Goal: Information Seeking & Learning: Learn about a topic

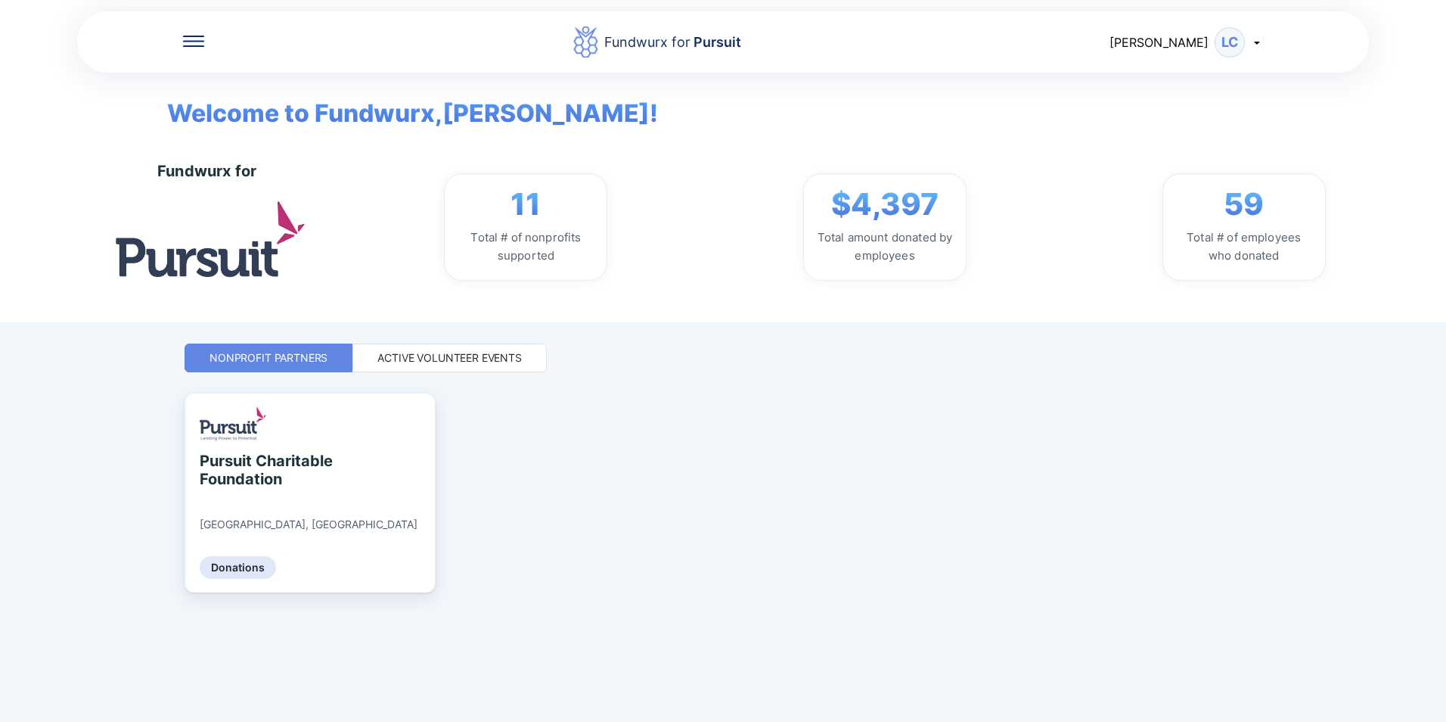
click at [468, 356] on div "Active Volunteer Events" at bounding box center [449, 357] width 144 height 15
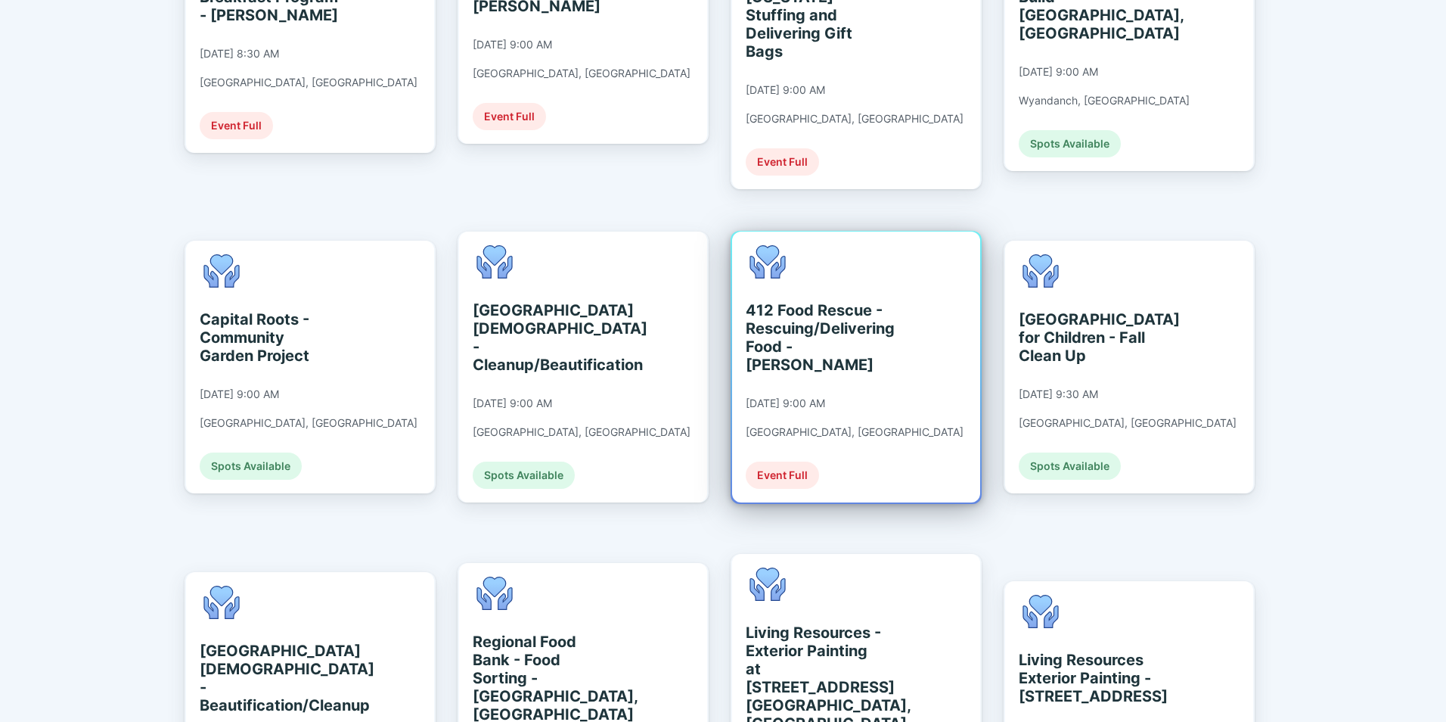
scroll to position [605, 0]
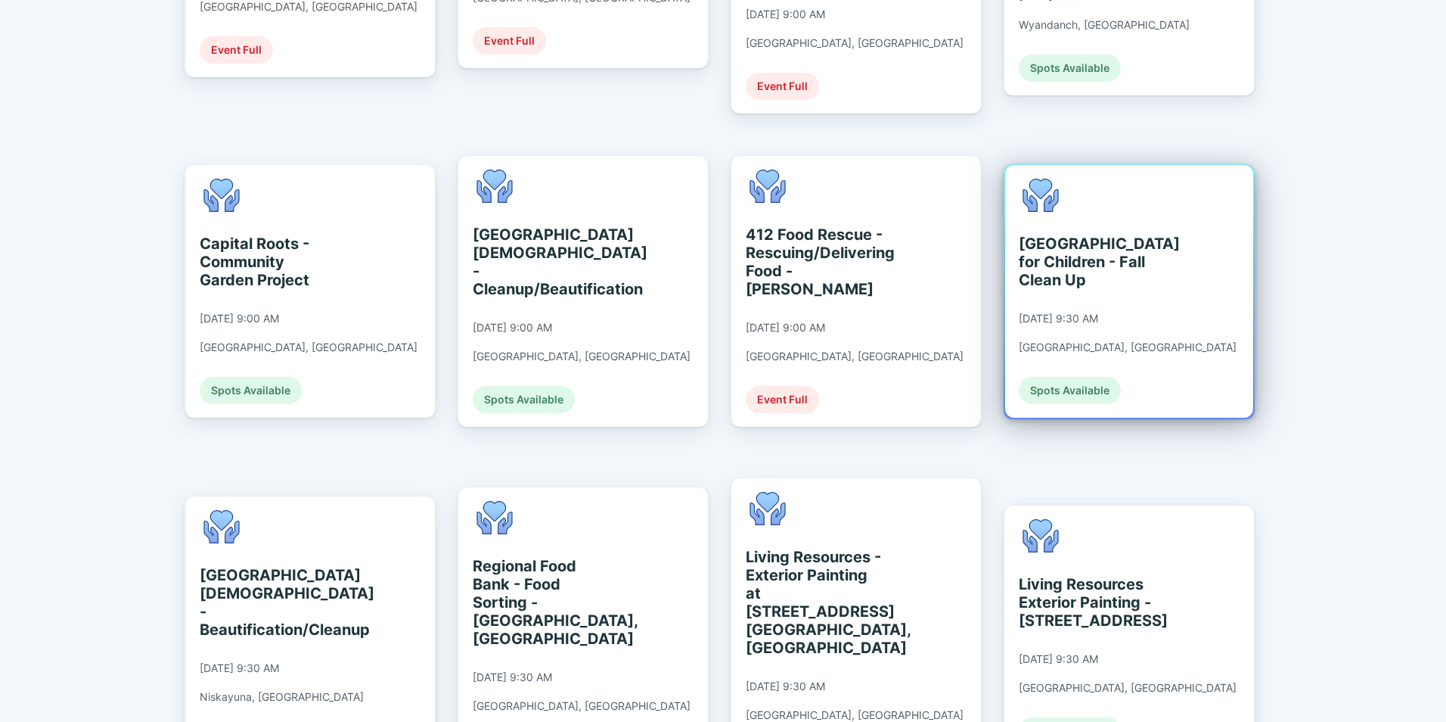
click at [1047, 234] on div "[GEOGRAPHIC_DATA] for Children - Fall Clean Up" at bounding box center [1088, 261] width 138 height 54
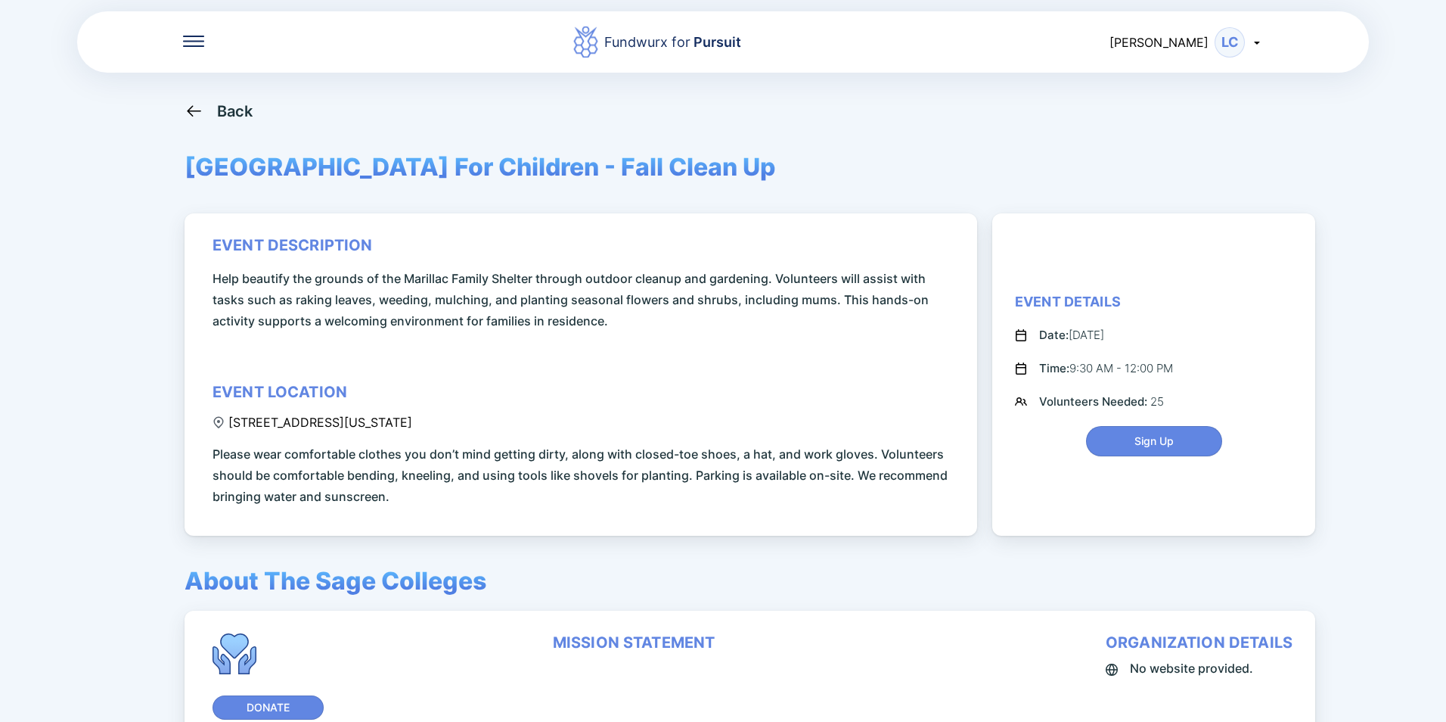
click at [225, 109] on div "Back" at bounding box center [235, 111] width 36 height 18
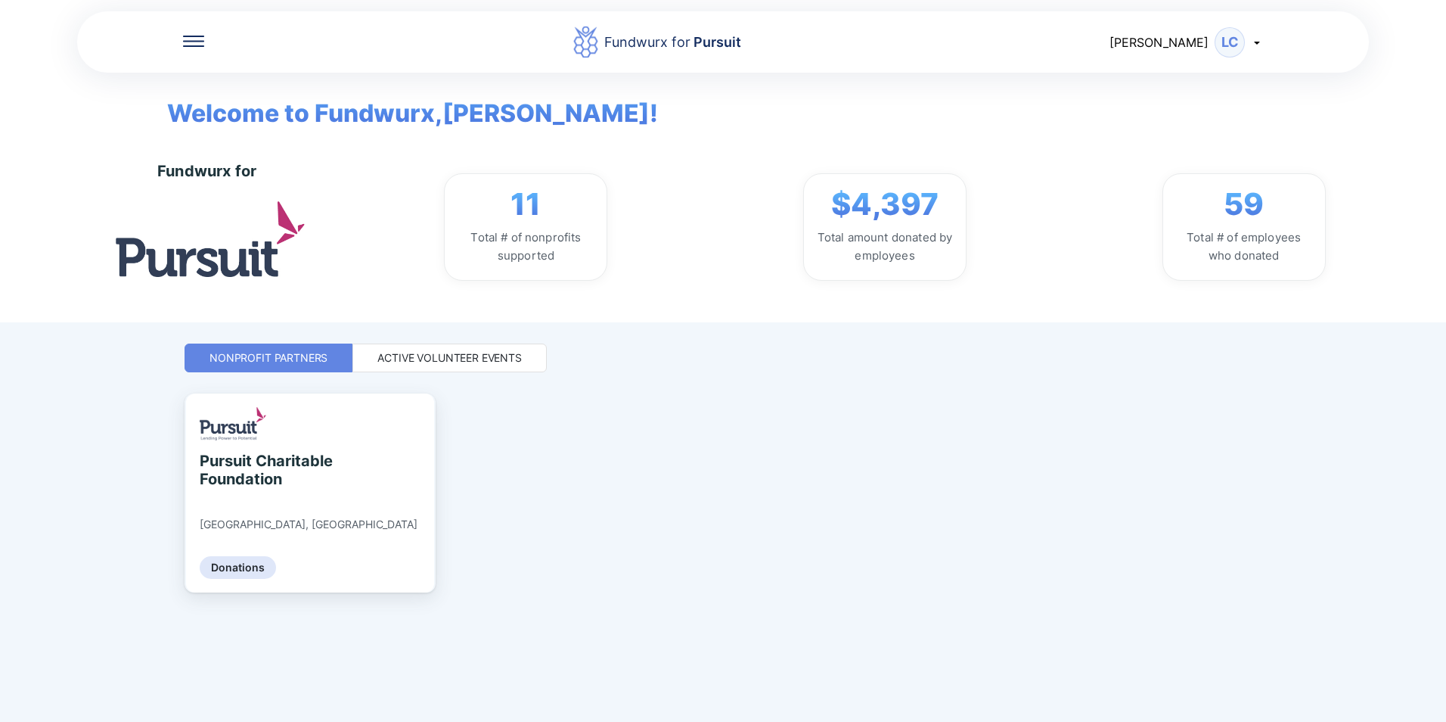
click at [492, 363] on div "Active Volunteer Events" at bounding box center [449, 357] width 144 height 15
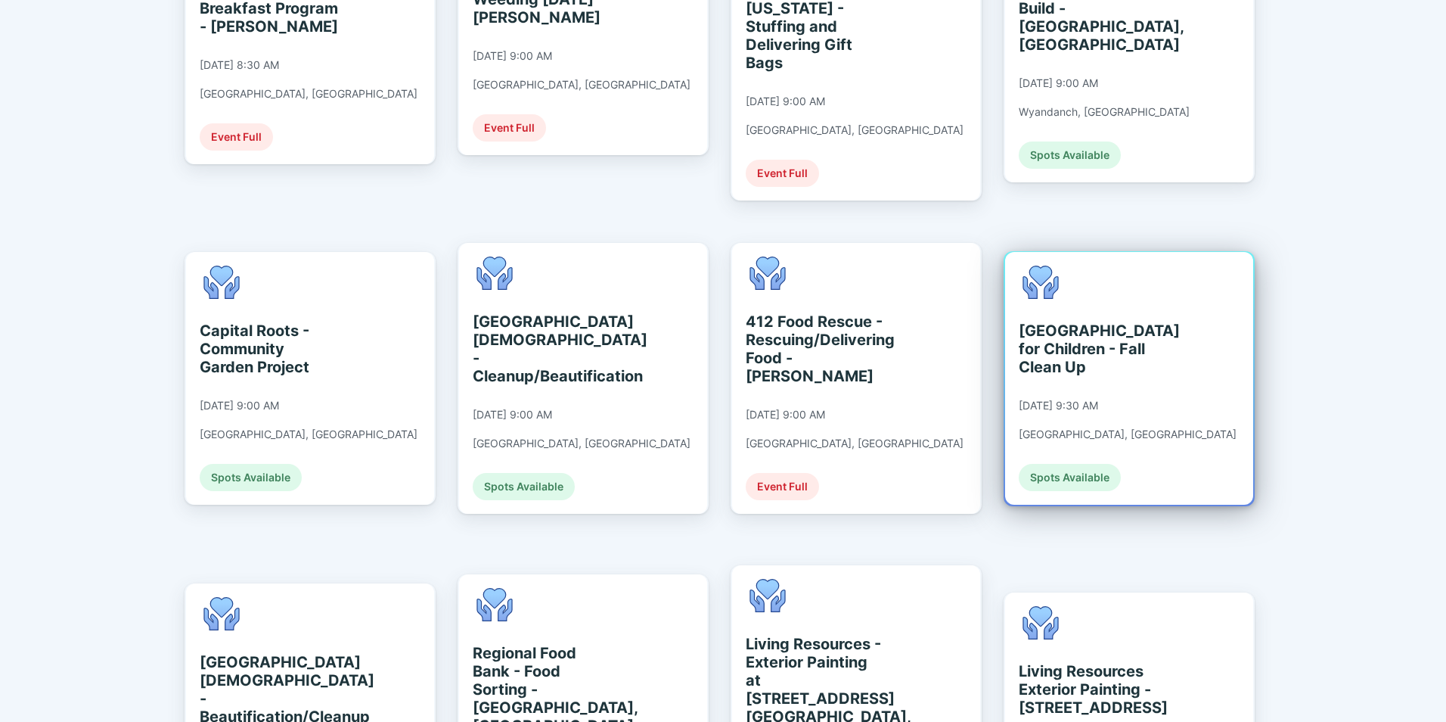
scroll to position [529, 0]
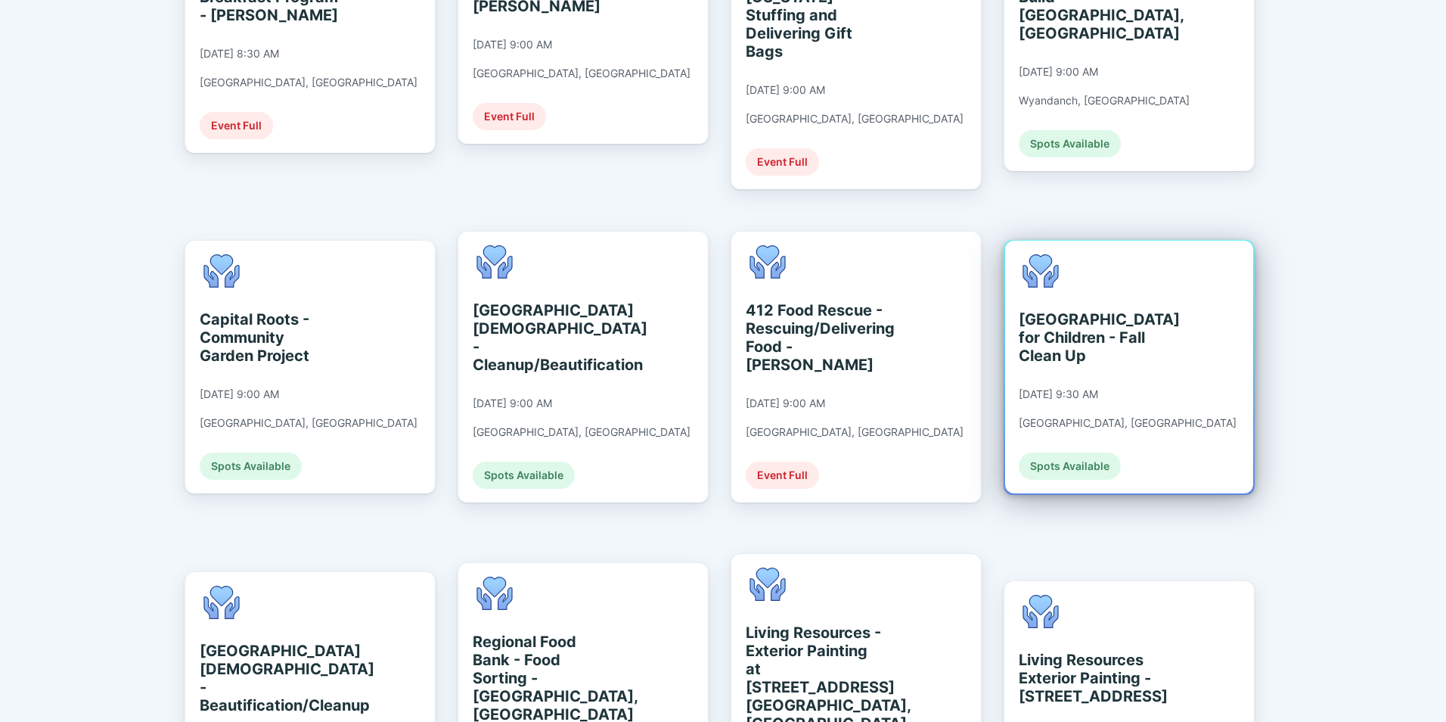
click at [1080, 330] on div "[GEOGRAPHIC_DATA] for Children - Fall Clean Up" at bounding box center [1088, 337] width 138 height 54
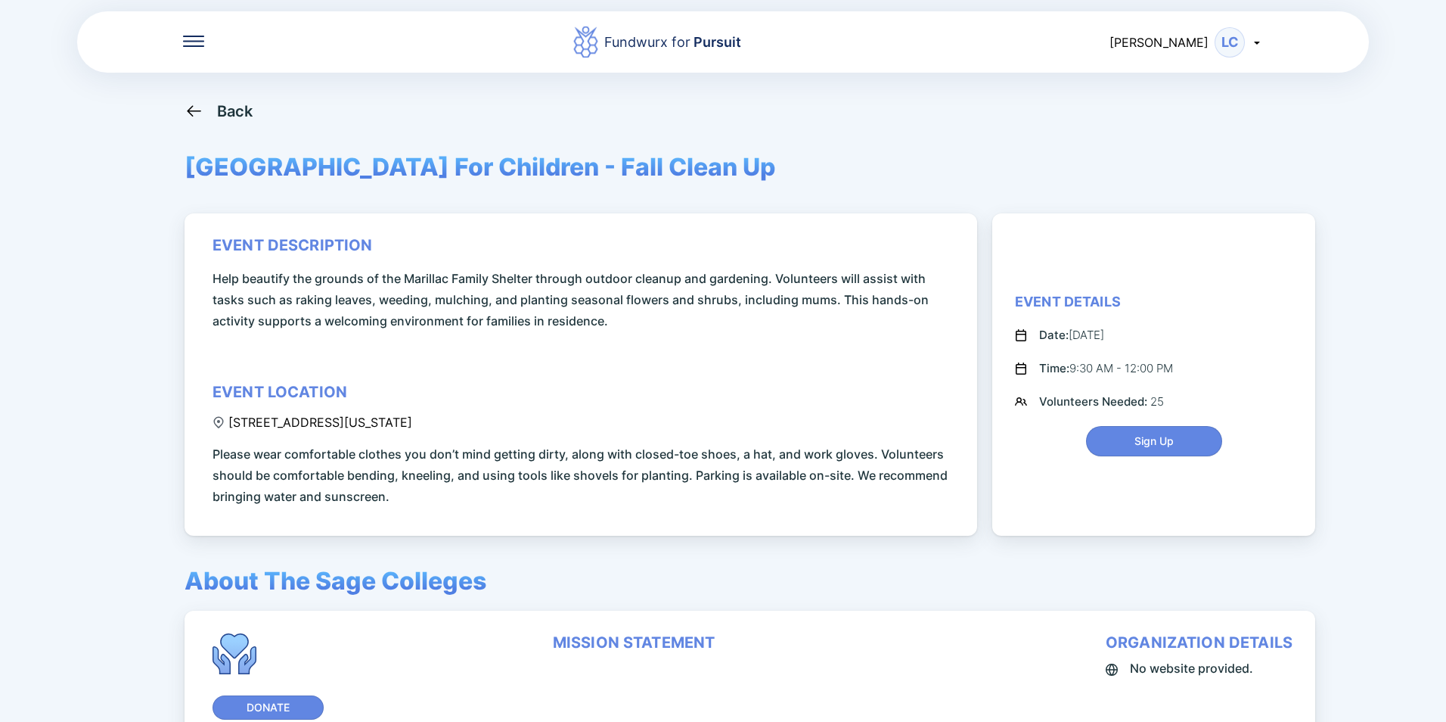
click at [229, 107] on div "Back" at bounding box center [235, 111] width 36 height 18
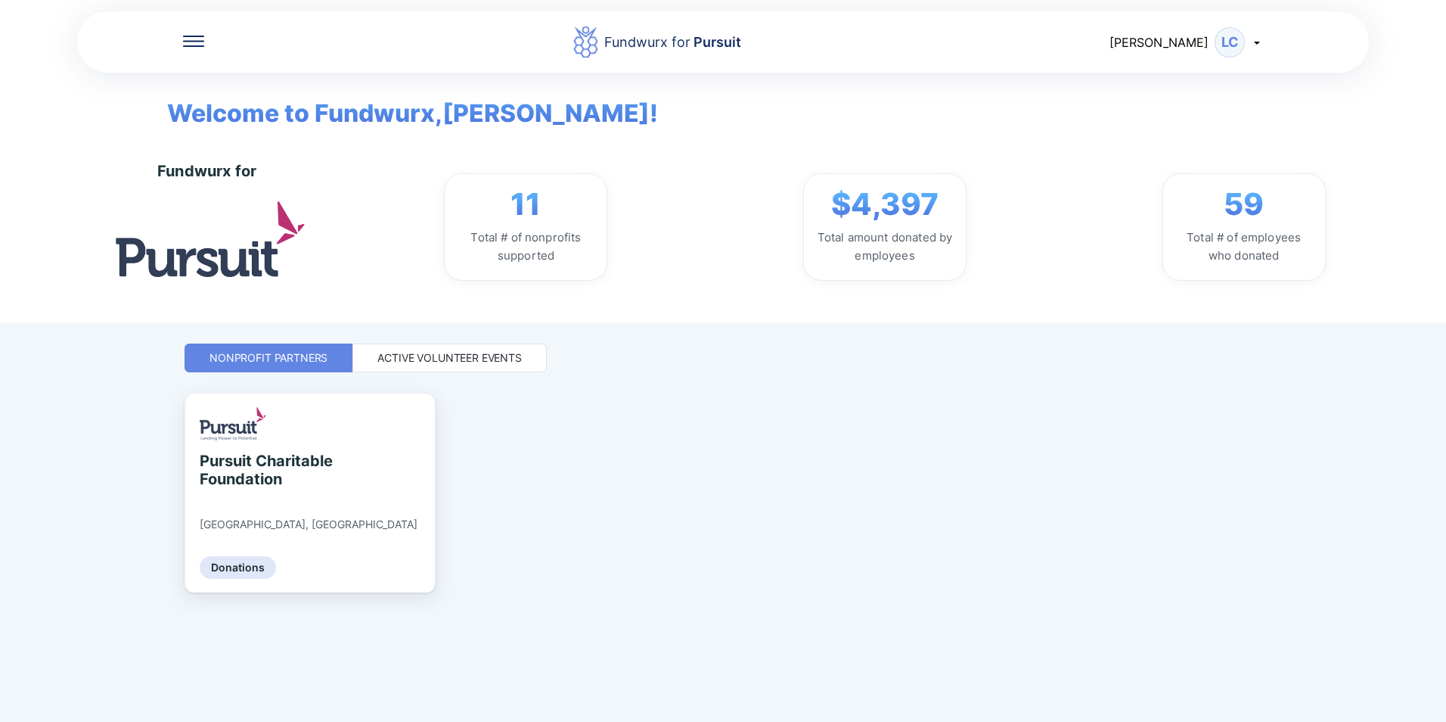
click at [448, 365] on div "Active Volunteer Events" at bounding box center [449, 357] width 144 height 15
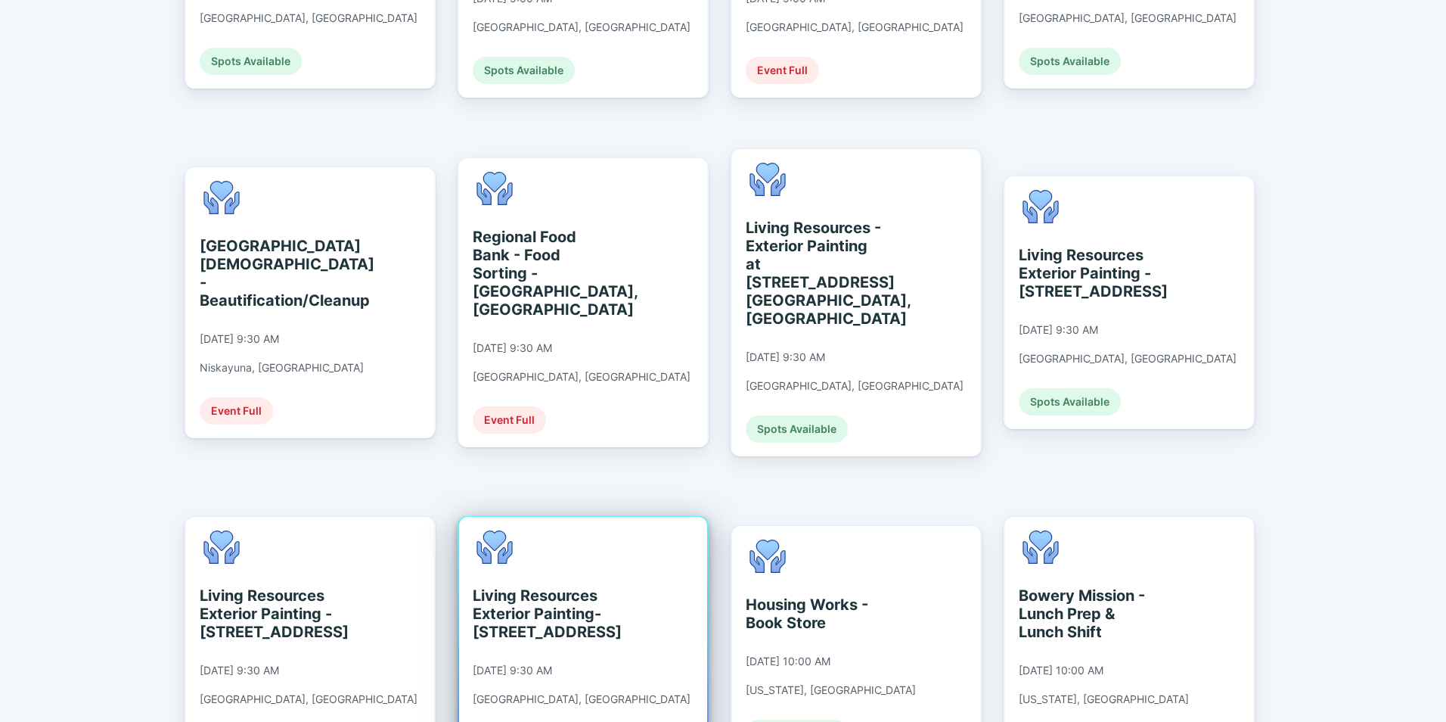
scroll to position [908, 0]
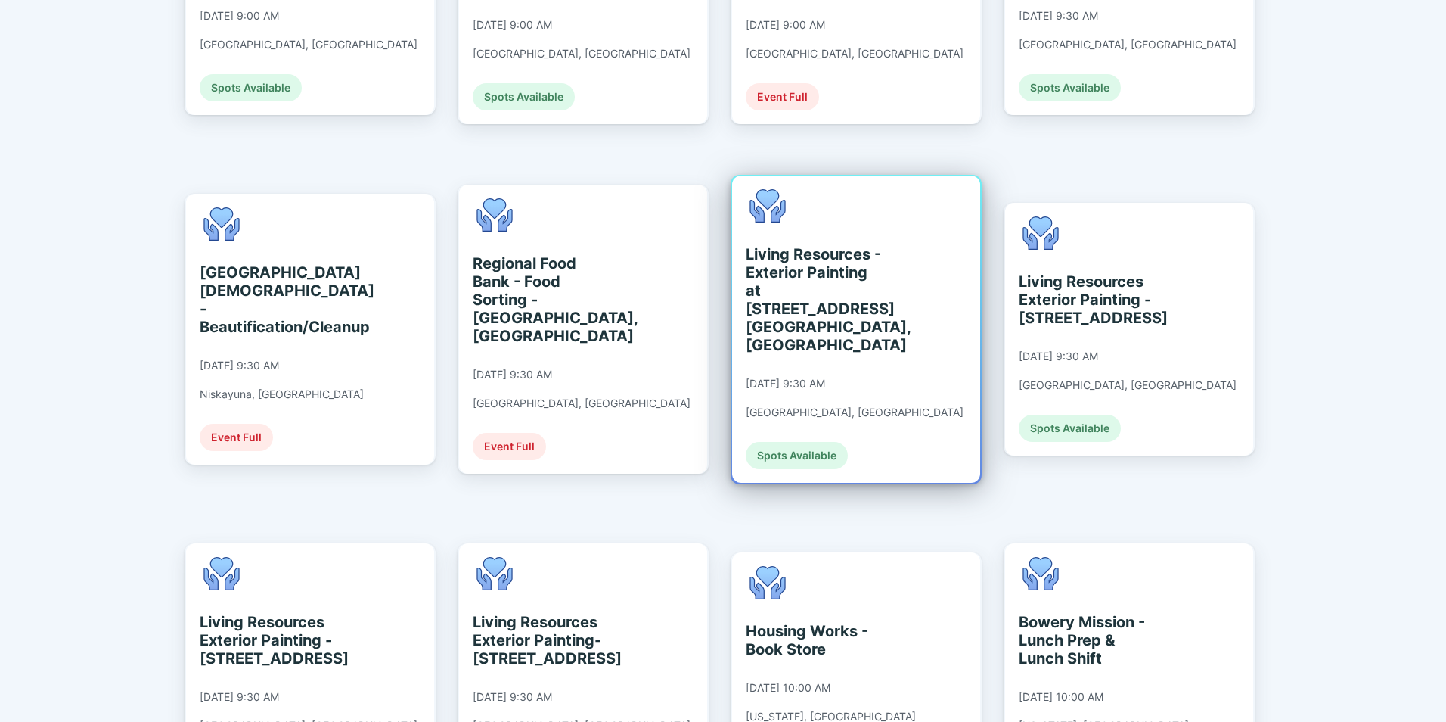
click at [873, 264] on div "Living Resources - Exterior Painting at [STREET_ADDRESS] [GEOGRAPHIC_DATA], [GE…" at bounding box center [815, 299] width 138 height 109
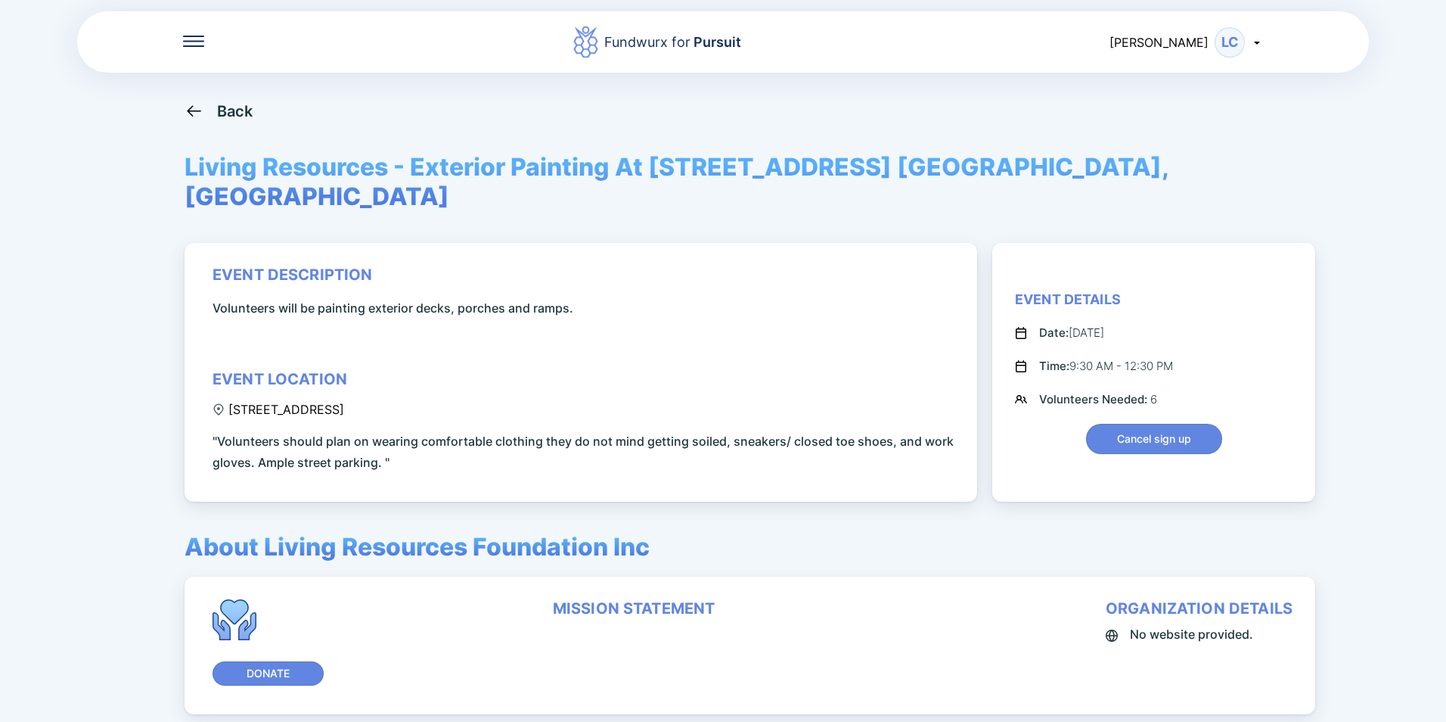
click at [228, 102] on div "Back" at bounding box center [235, 111] width 36 height 18
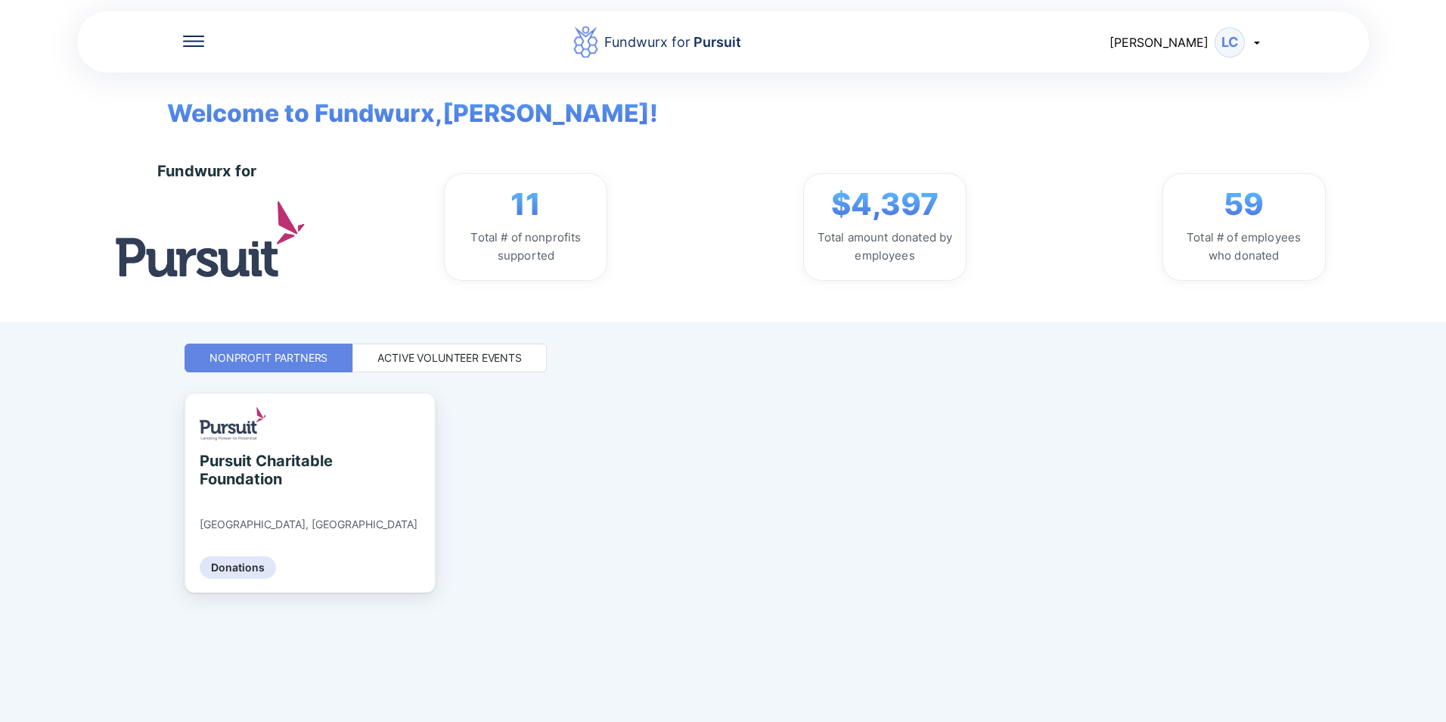
click at [427, 362] on div "Active Volunteer Events" at bounding box center [449, 357] width 144 height 15
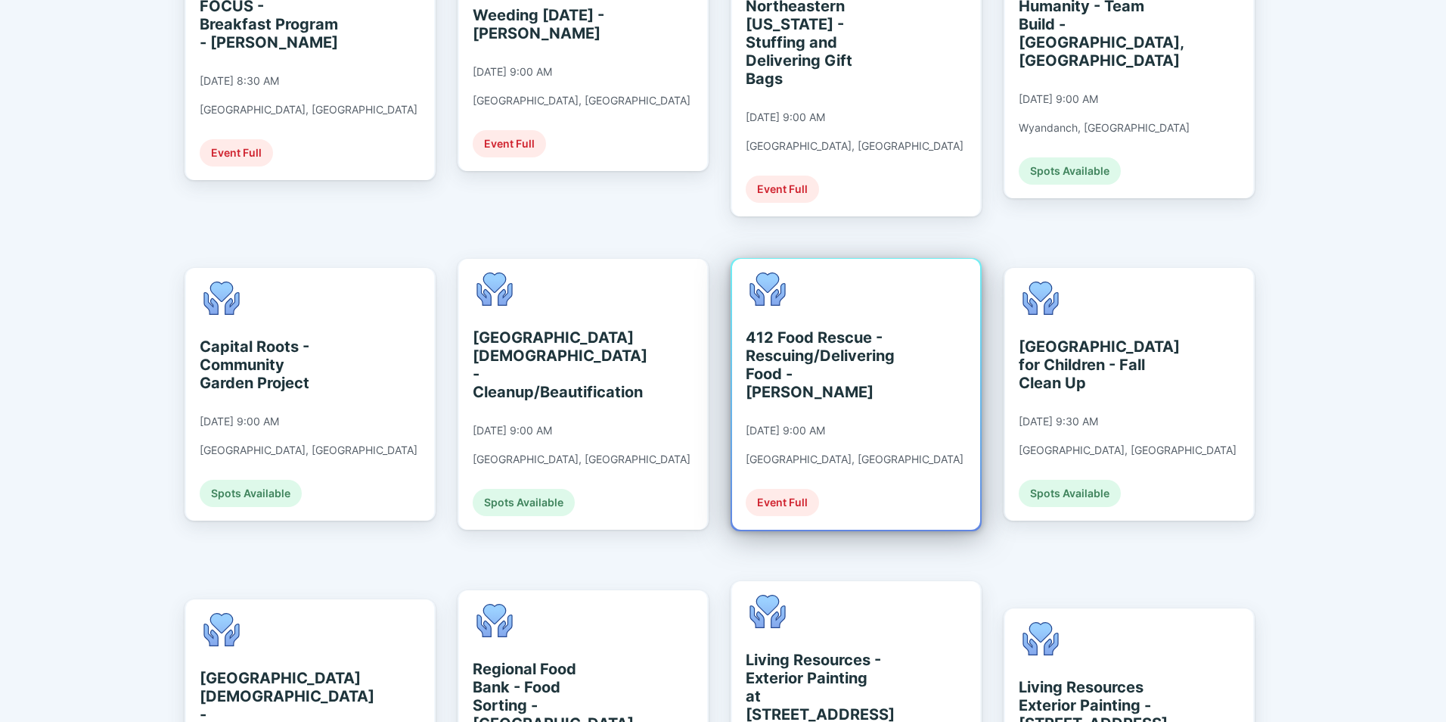
scroll to position [529, 0]
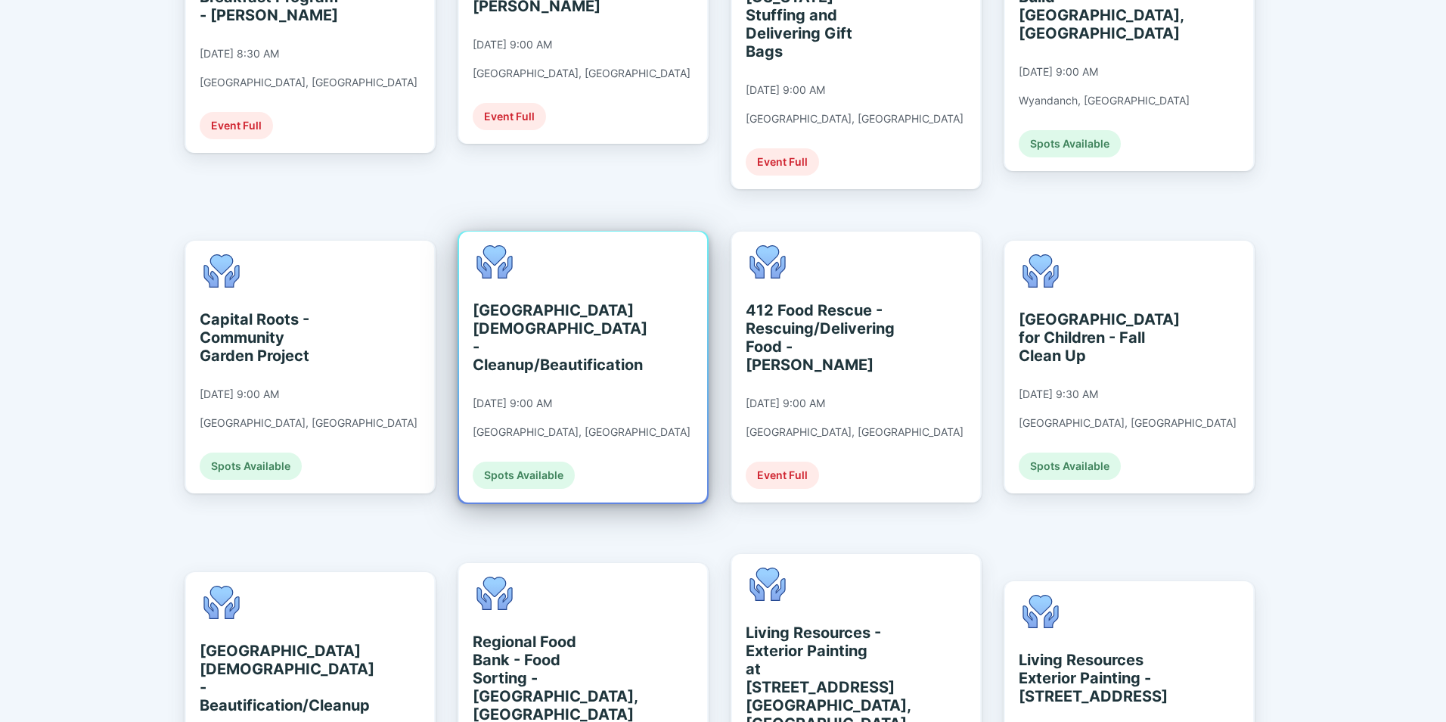
click at [542, 317] on div "[GEOGRAPHIC_DATA][DEMOGRAPHIC_DATA] - Cleanup/Beautification" at bounding box center [542, 337] width 138 height 73
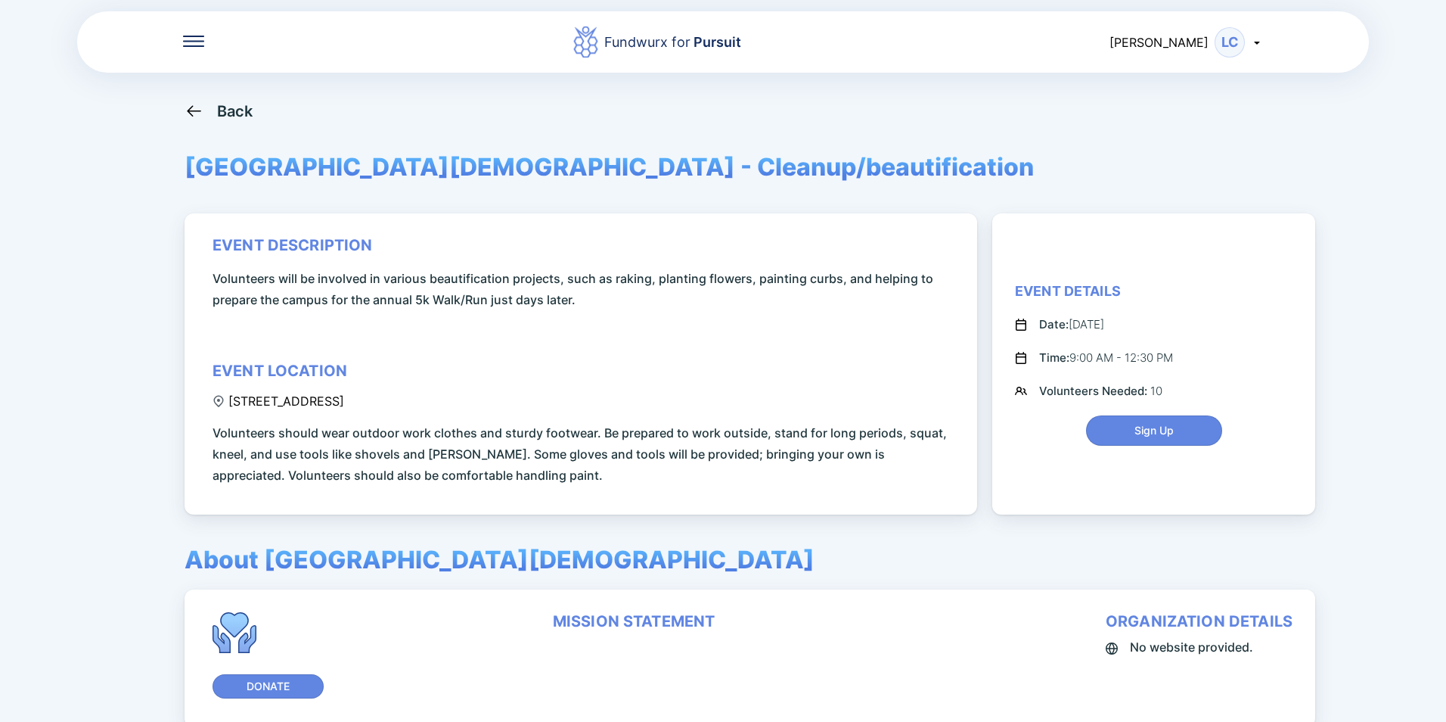
click at [226, 107] on div "Back" at bounding box center [235, 111] width 36 height 18
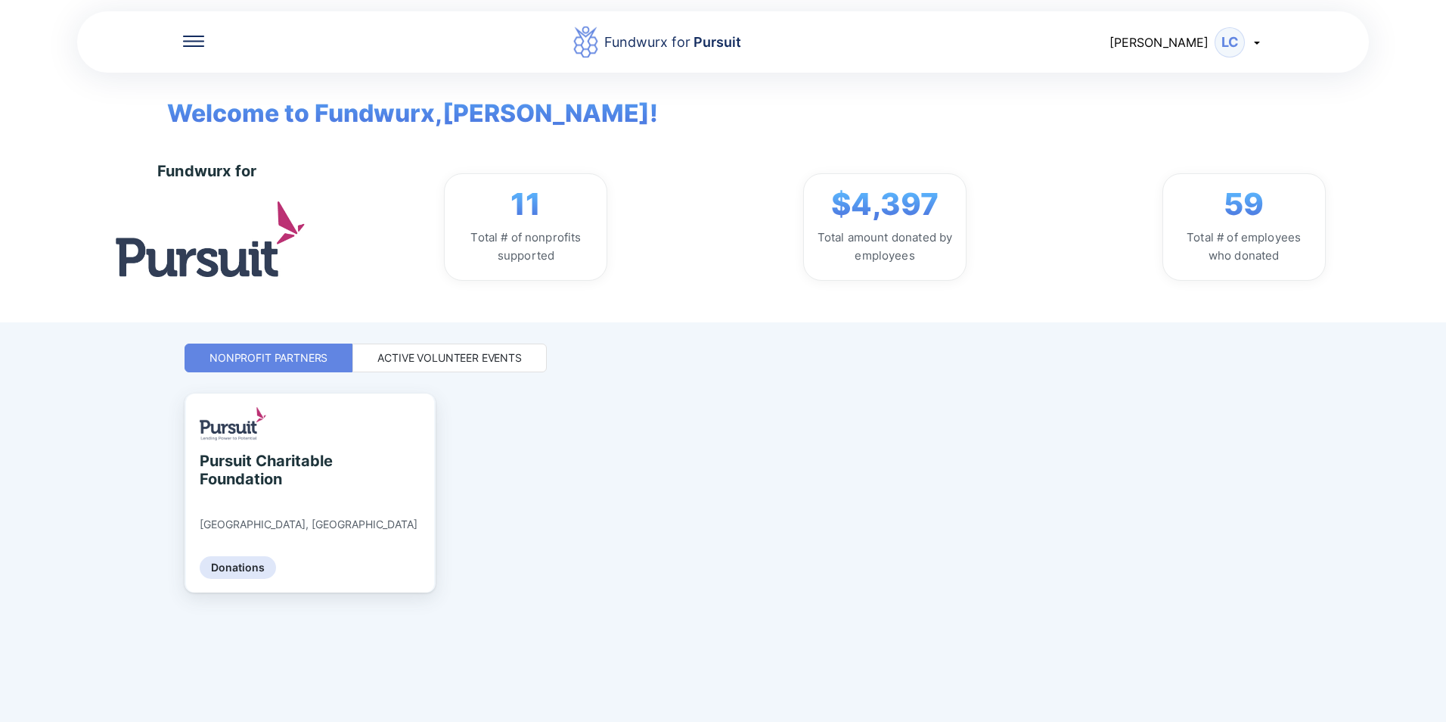
click at [415, 361] on div "Active Volunteer Events" at bounding box center [449, 357] width 144 height 15
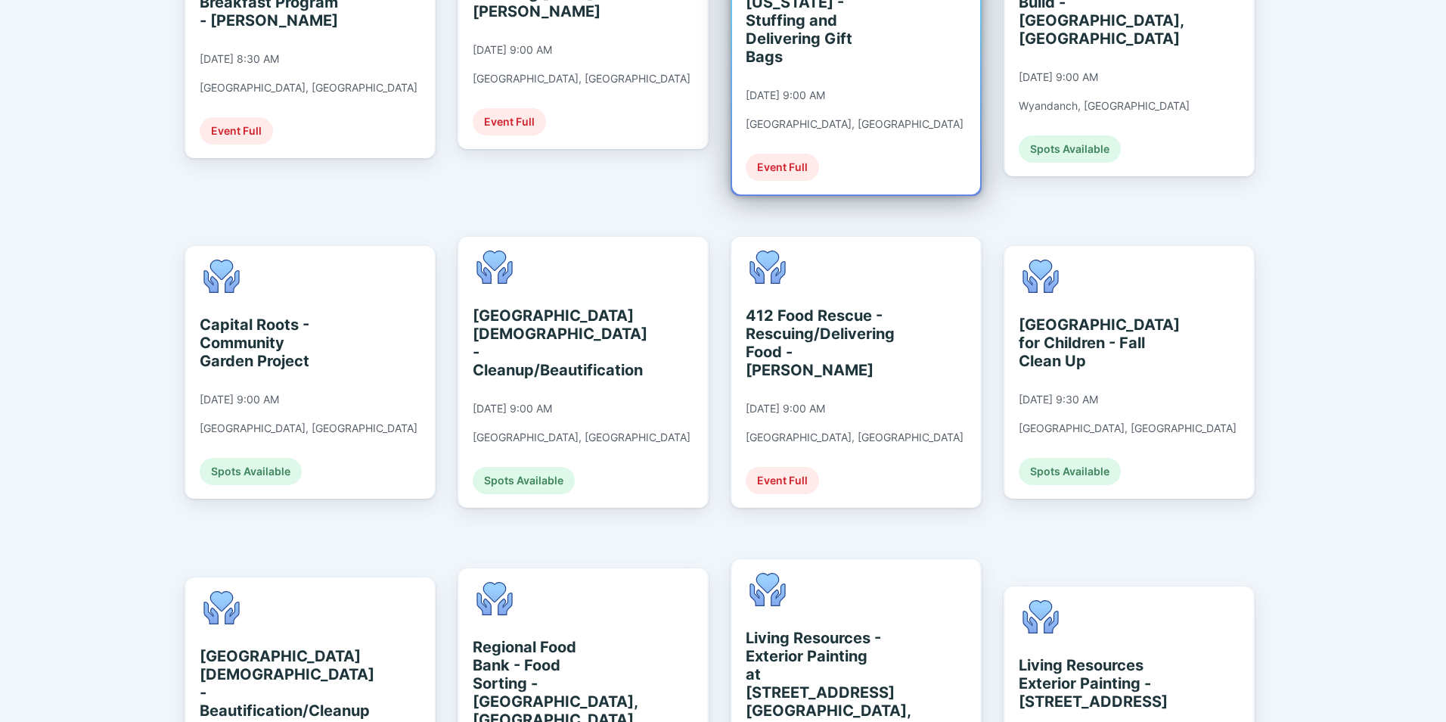
scroll to position [529, 0]
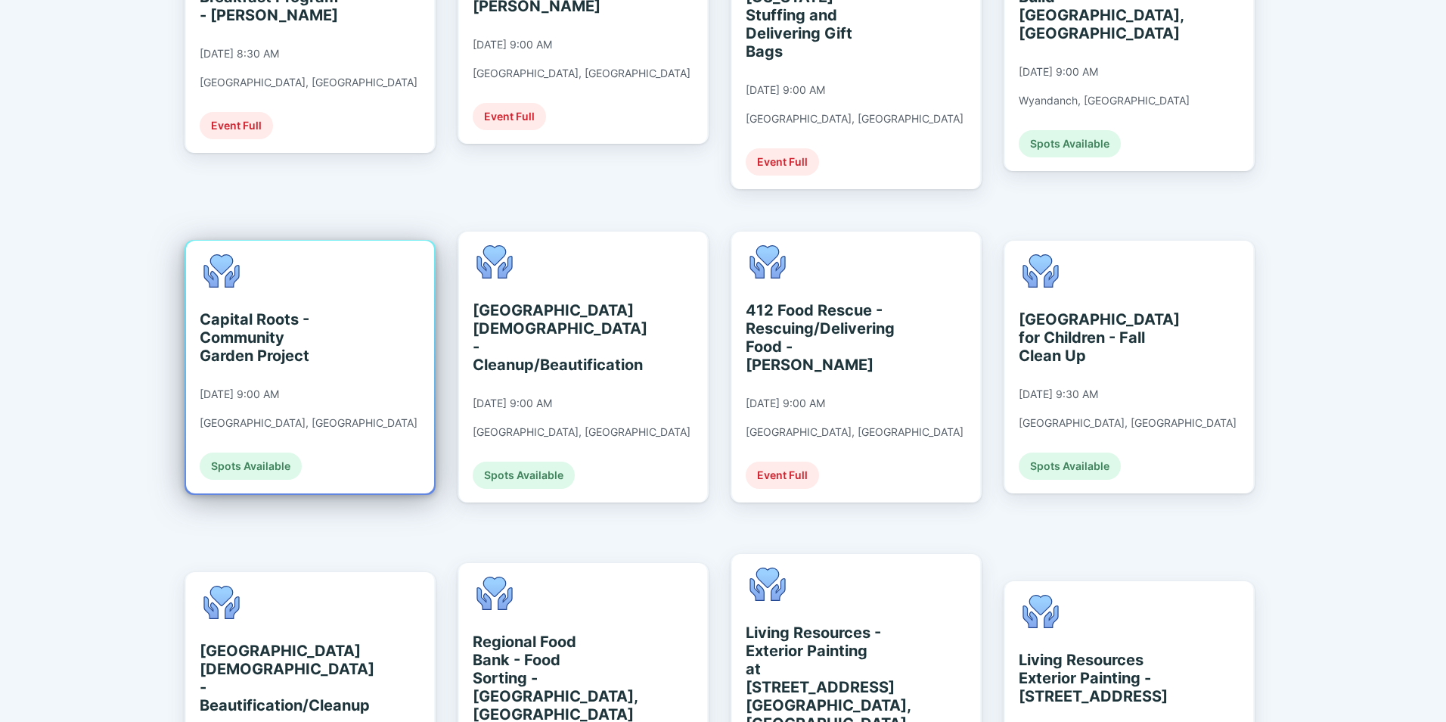
click at [235, 310] on div "Capital Roots - Community Garden Project" at bounding box center [269, 337] width 138 height 54
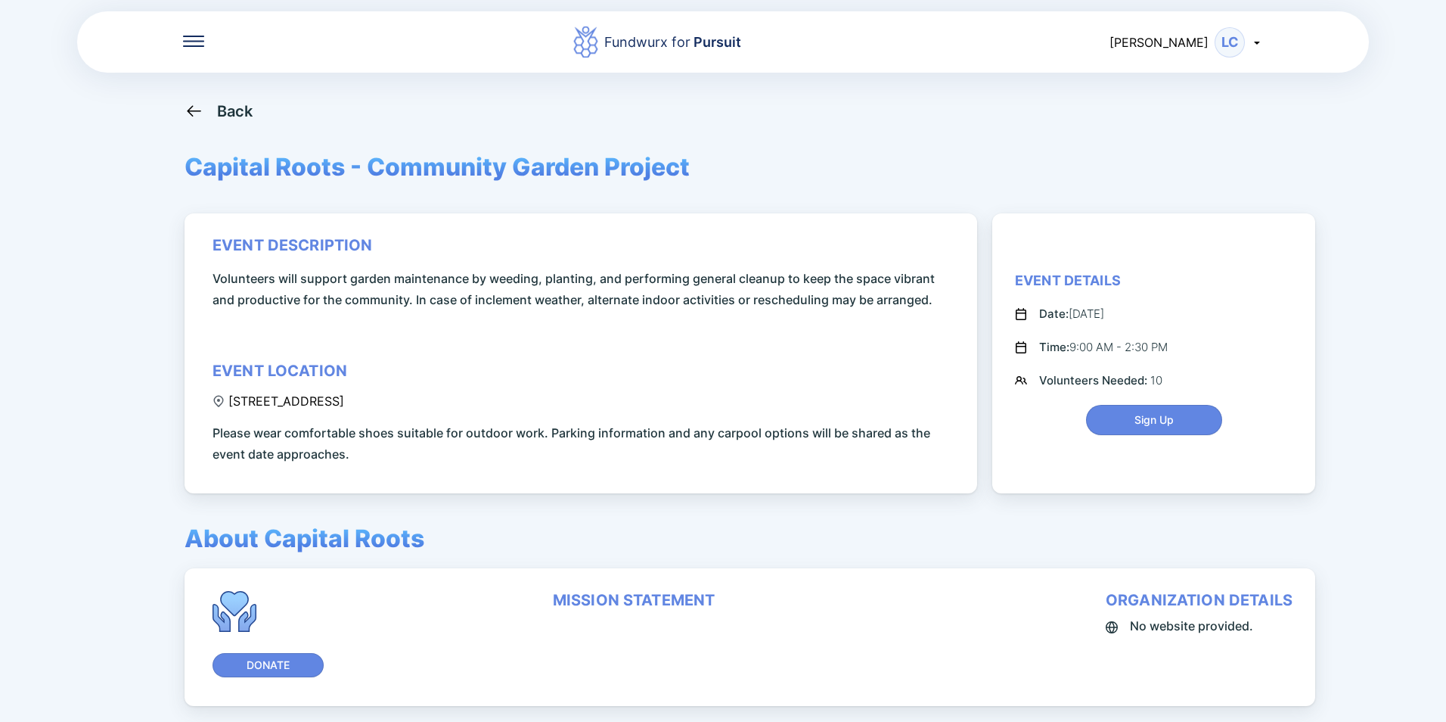
click at [216, 117] on div "Back" at bounding box center [219, 110] width 69 height 19
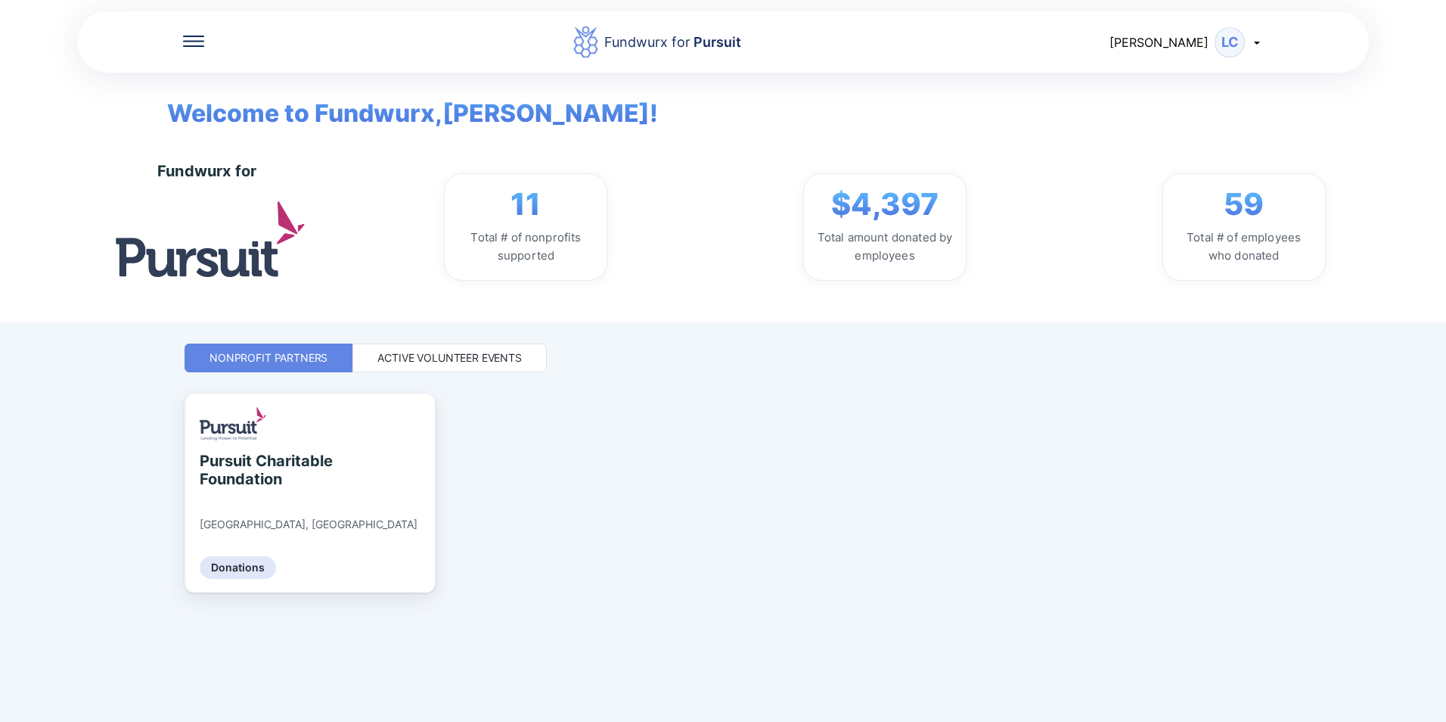
click at [406, 354] on div "Active Volunteer Events" at bounding box center [449, 357] width 144 height 15
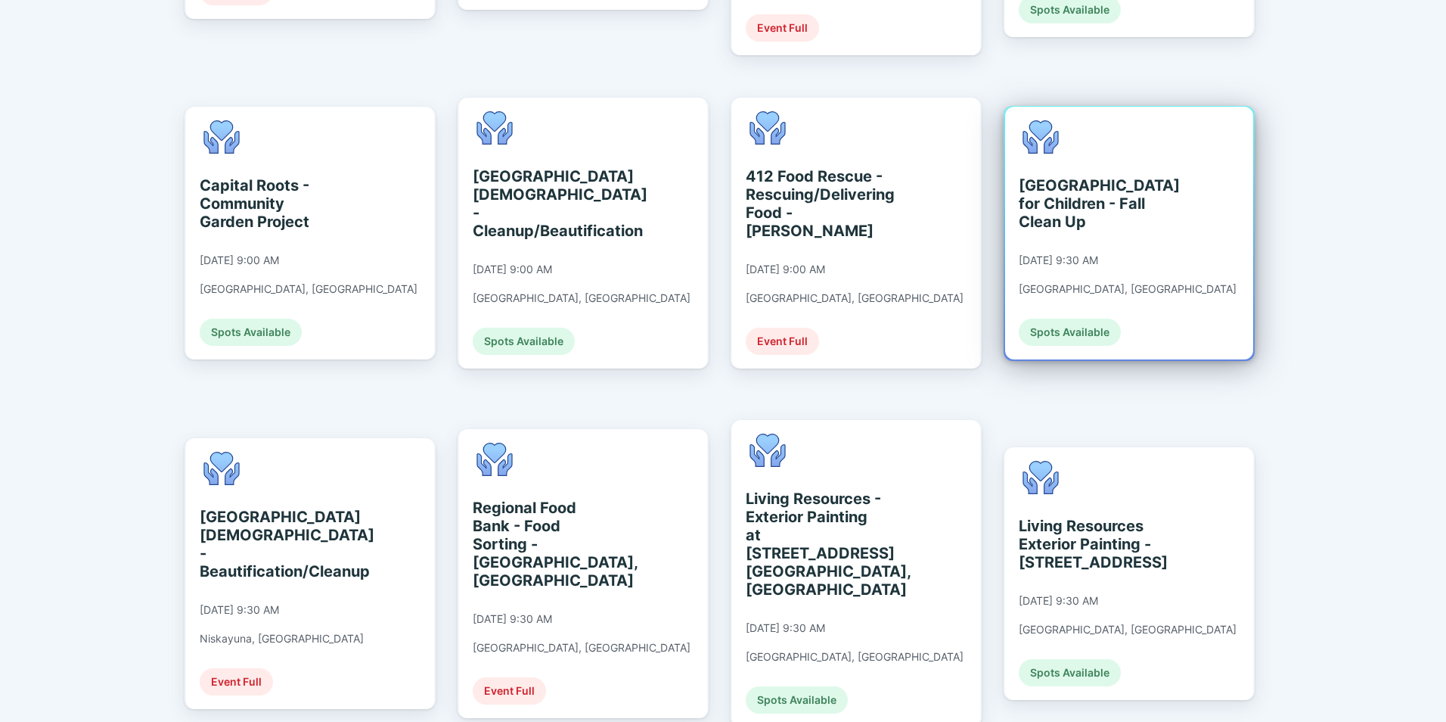
scroll to position [651, 0]
